Goal: Task Accomplishment & Management: Complete application form

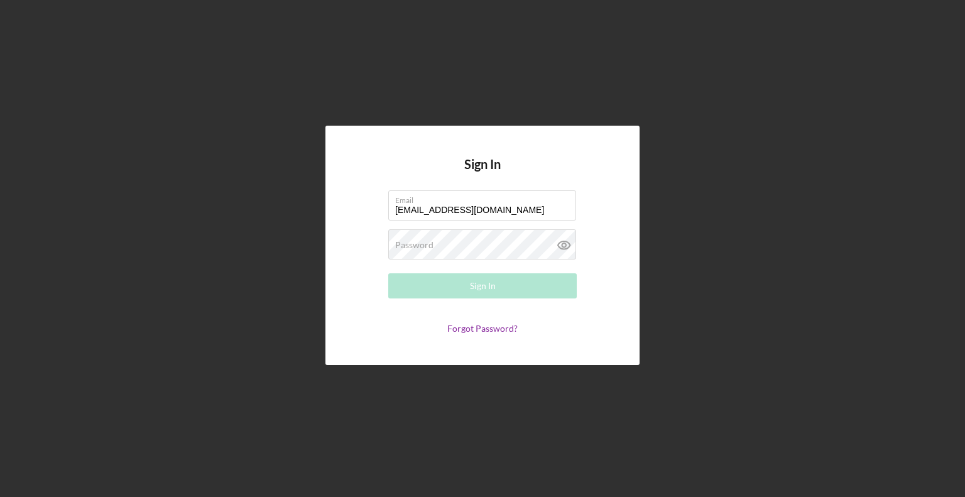
type input "[EMAIL_ADDRESS][DOMAIN_NAME]"
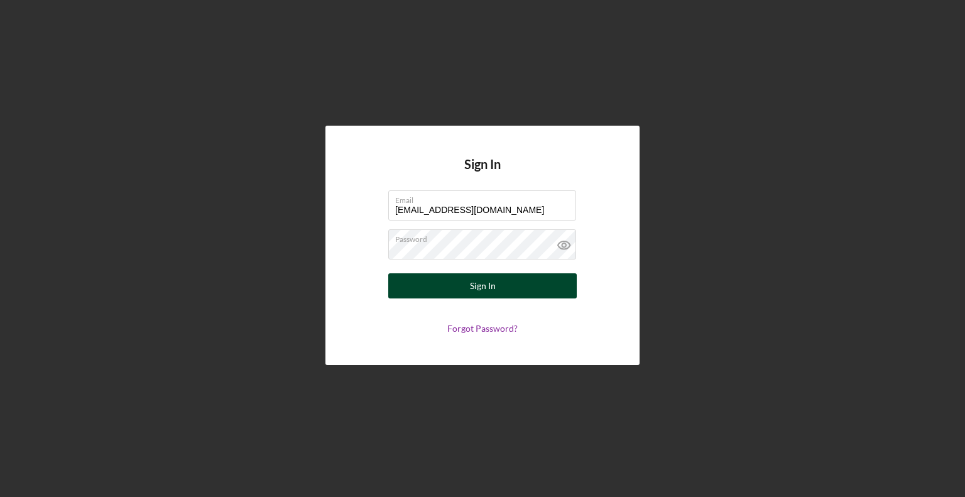
click at [427, 290] on button "Sign In" at bounding box center [482, 285] width 188 height 25
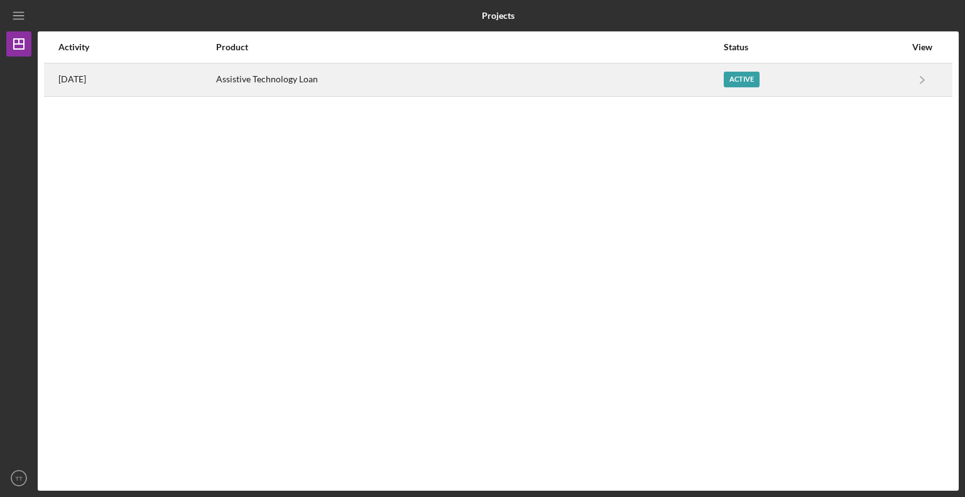
click at [747, 82] on div "Active" at bounding box center [742, 80] width 36 height 16
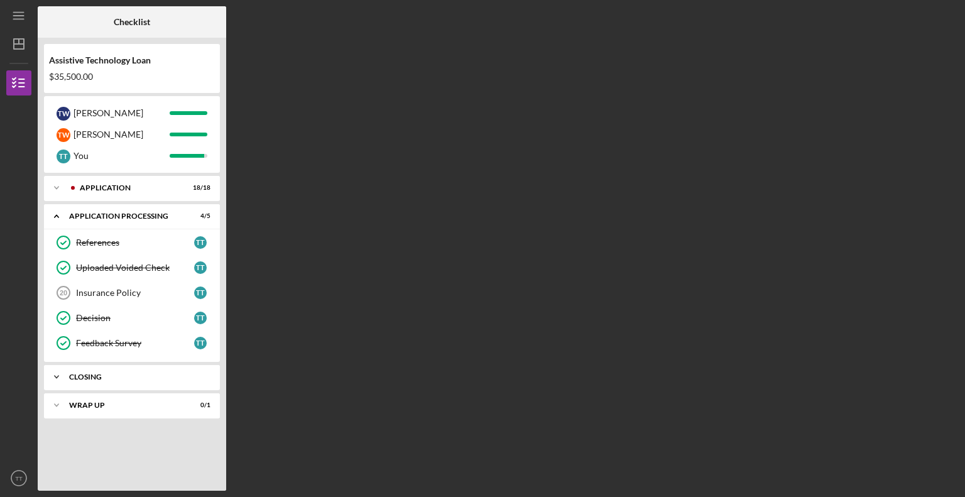
click at [53, 373] on icon "Icon/Expander" at bounding box center [56, 376] width 25 height 25
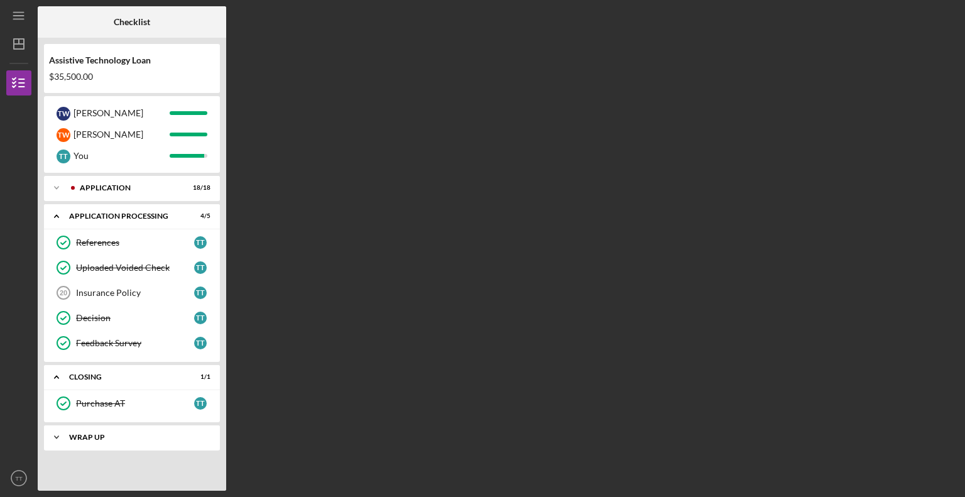
click at [55, 436] on polyline at bounding box center [57, 437] width 4 height 3
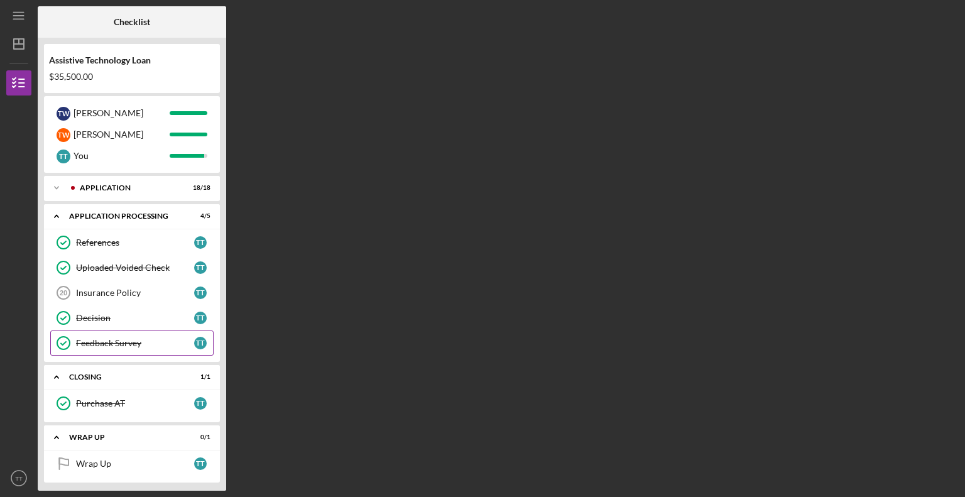
click at [129, 340] on div "Feedback Survey" at bounding box center [135, 343] width 118 height 10
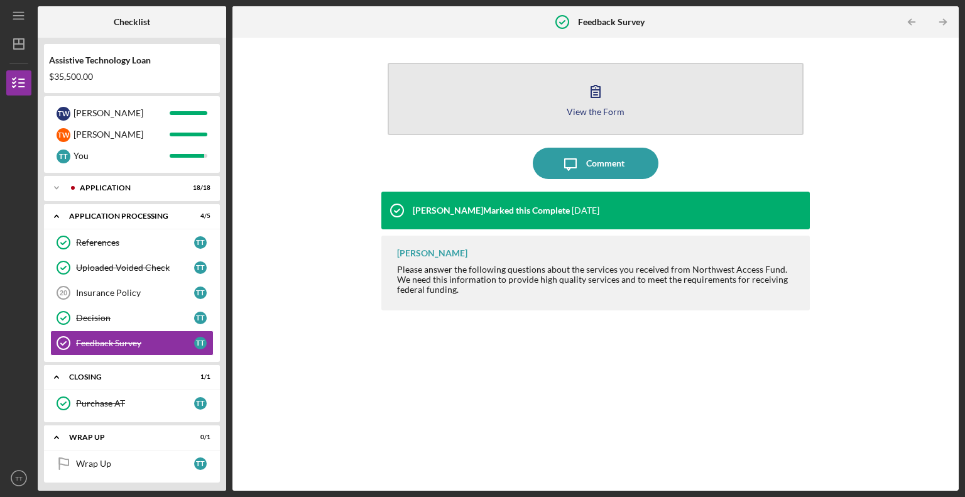
click at [596, 103] on icon "button" at bounding box center [595, 90] width 31 height 31
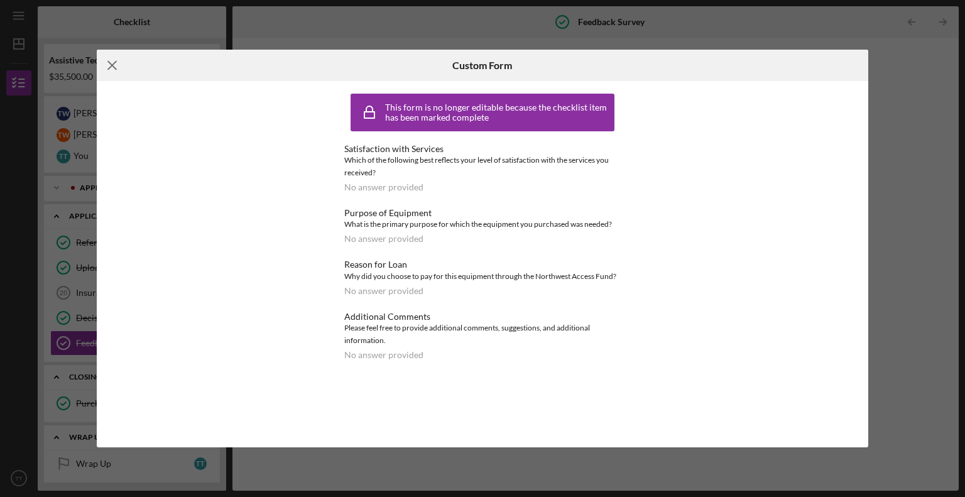
click at [113, 70] on icon "Icon/Menu Close" at bounding box center [112, 65] width 31 height 31
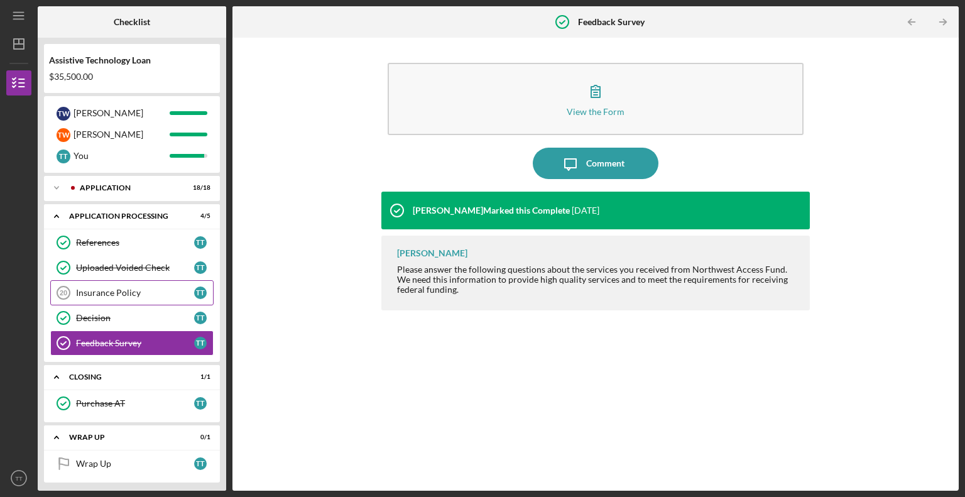
scroll to position [2, 0]
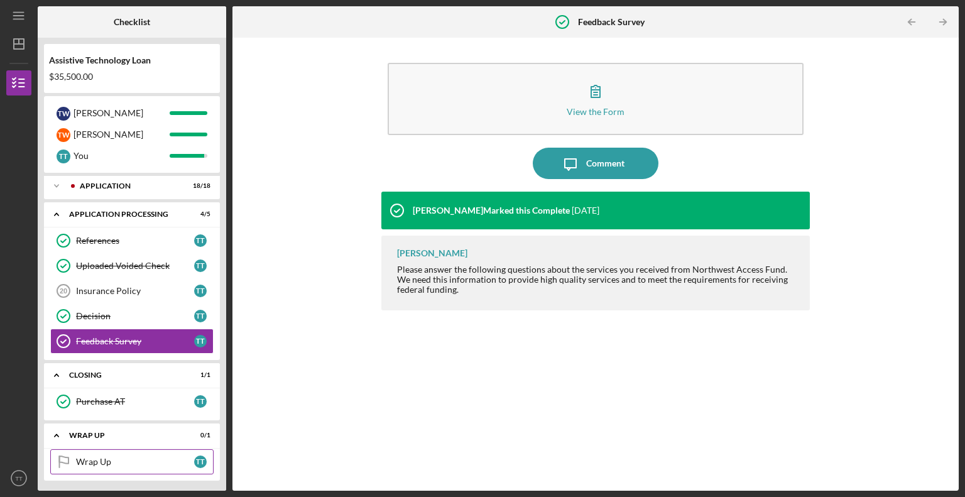
click at [106, 459] on div "Wrap Up" at bounding box center [135, 462] width 118 height 10
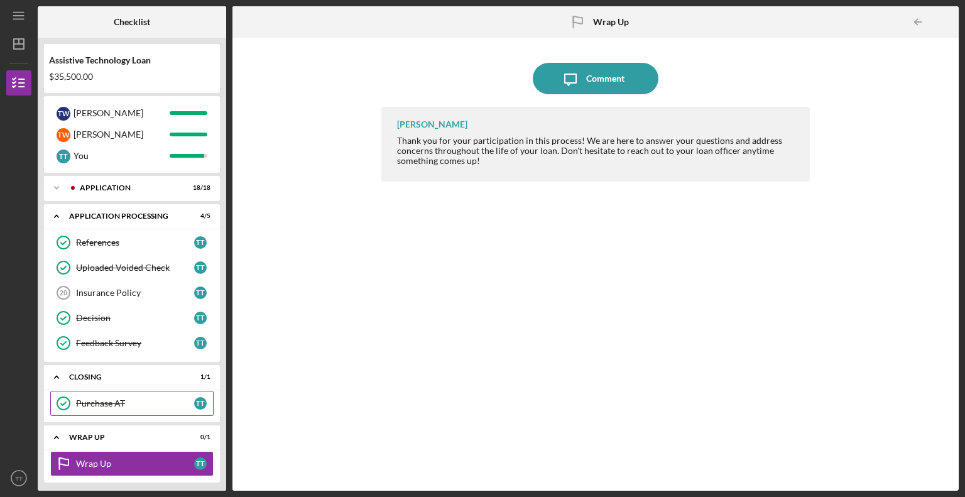
click at [85, 400] on div "Purchase AT" at bounding box center [135, 403] width 118 height 10
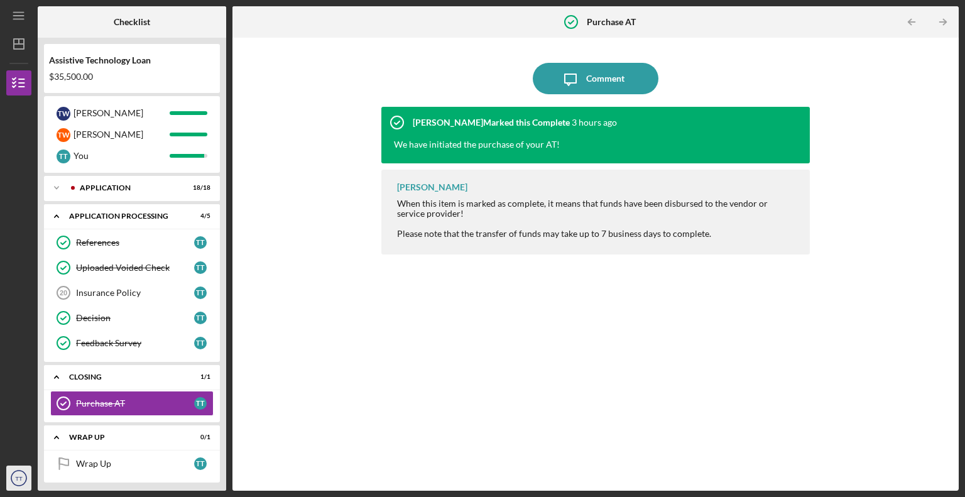
click at [23, 478] on icon "TT" at bounding box center [18, 477] width 25 height 31
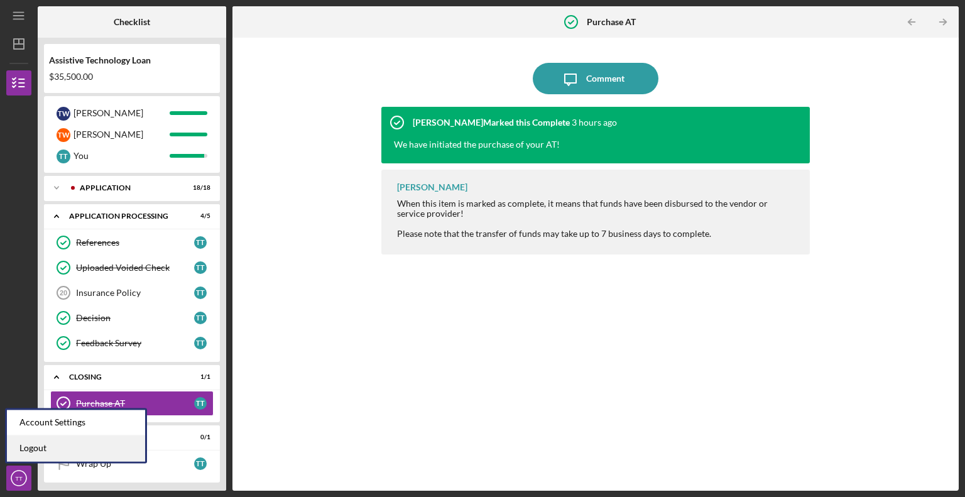
click at [33, 454] on link "Logout" at bounding box center [76, 448] width 138 height 26
